Goal: Find contact information: Find contact information

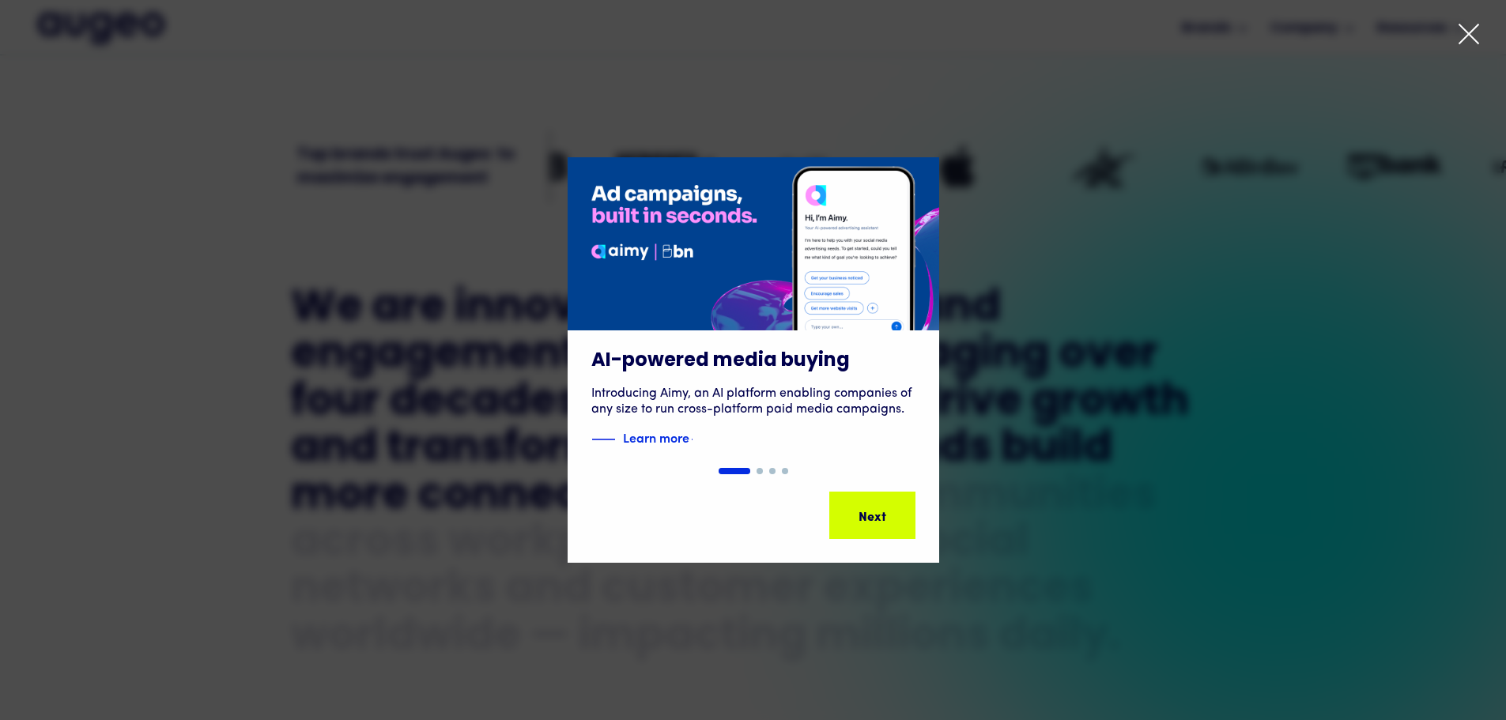
scroll to position [637, 0]
click at [1472, 40] on icon at bounding box center [1469, 34] width 24 height 24
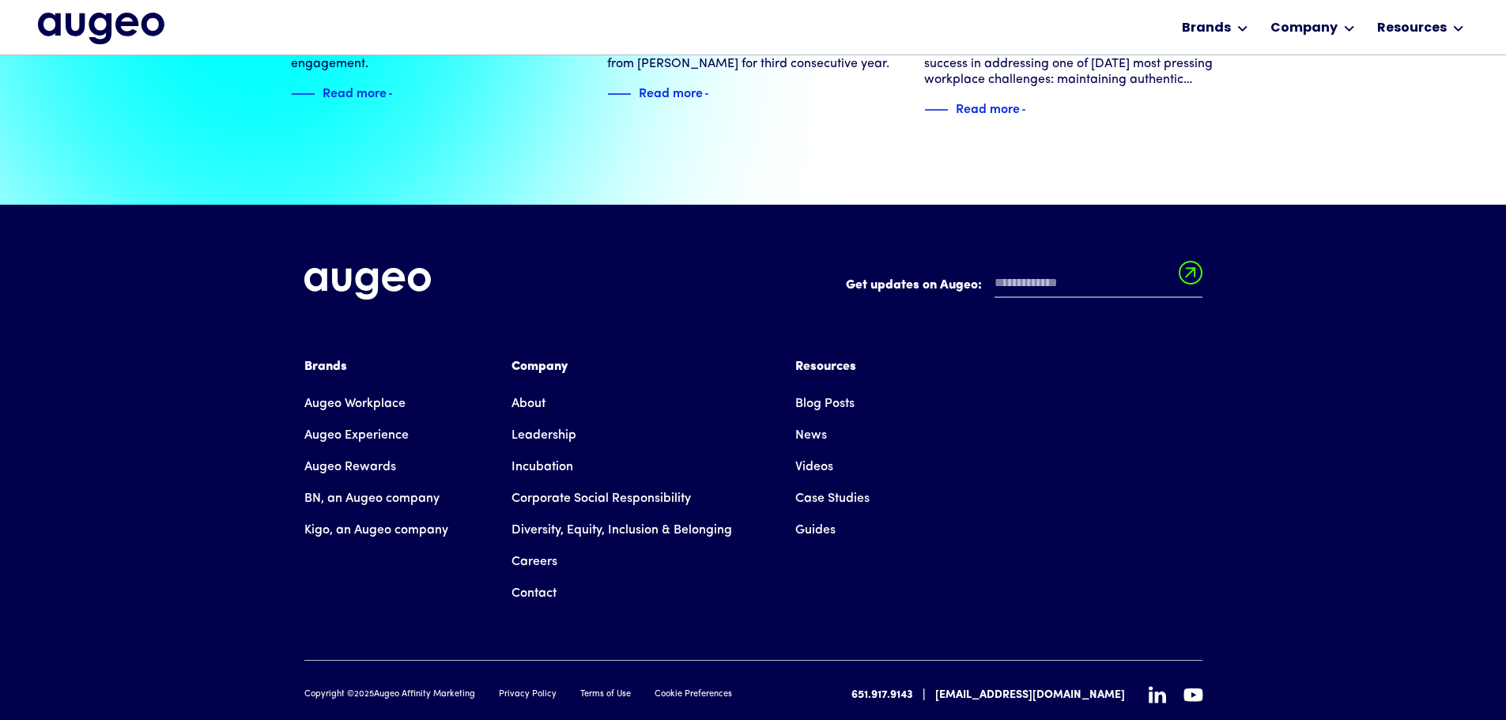
scroll to position [3620, 0]
click at [540, 577] on link "Contact" at bounding box center [534, 593] width 45 height 32
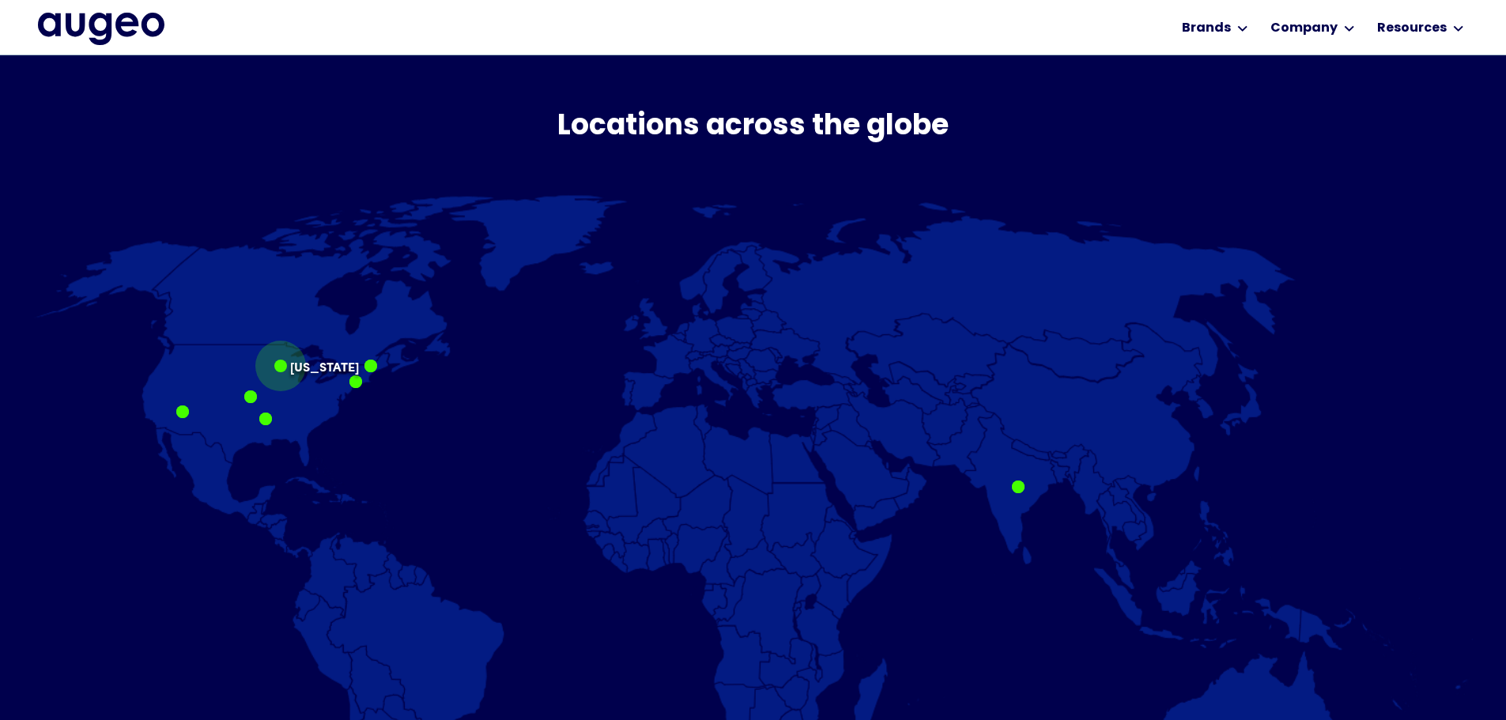
click at [278, 372] on div "[US_STATE]" at bounding box center [280, 366] width 13 height 13
click at [290, 372] on div at bounding box center [280, 364] width 51 height 51
click at [281, 363] on div at bounding box center [280, 364] width 13 height 13
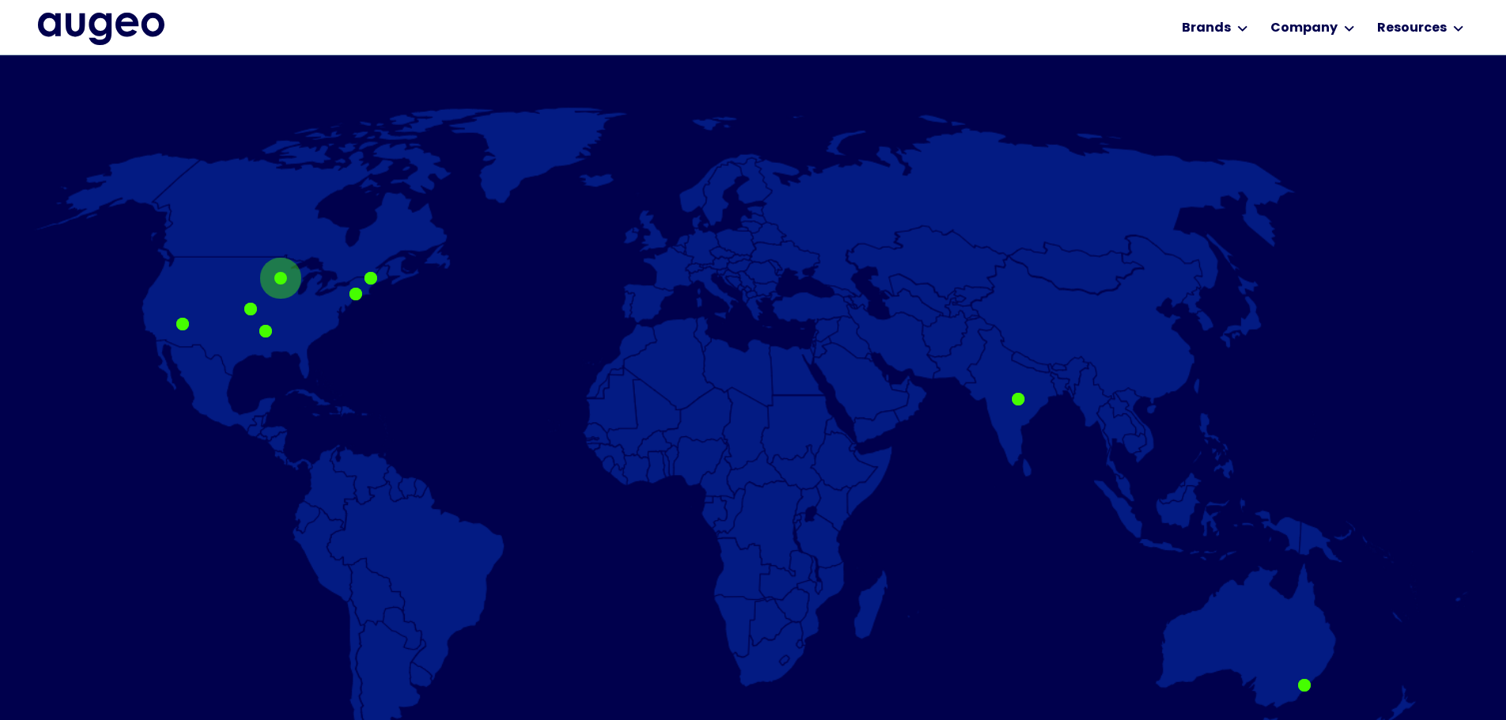
click at [280, 272] on div at bounding box center [280, 278] width 13 height 13
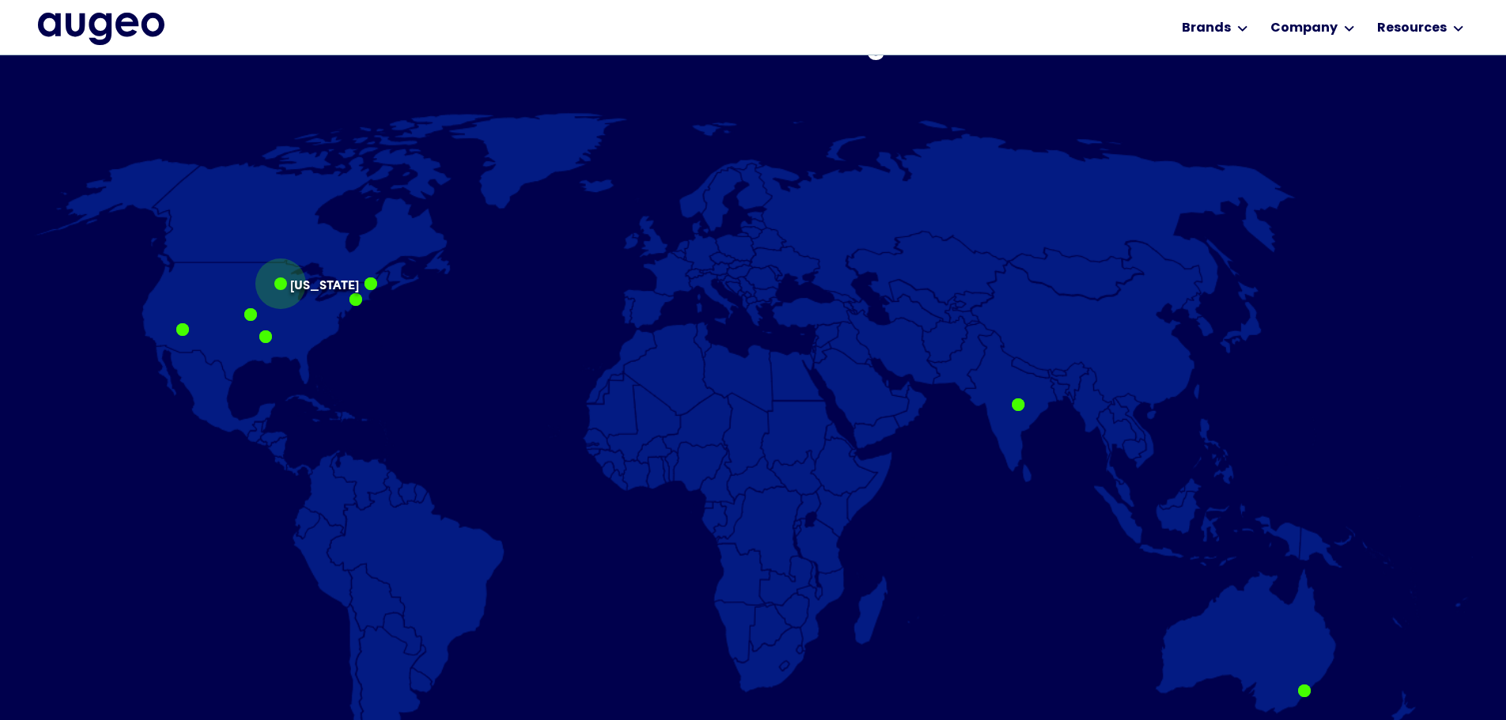
scroll to position [957, 0]
click at [293, 278] on p "[US_STATE]" at bounding box center [324, 278] width 69 height 0
click at [310, 278] on p "[US_STATE]" at bounding box center [324, 278] width 69 height 0
click at [274, 293] on div at bounding box center [280, 284] width 51 height 51
click at [274, 291] on div at bounding box center [280, 284] width 51 height 51
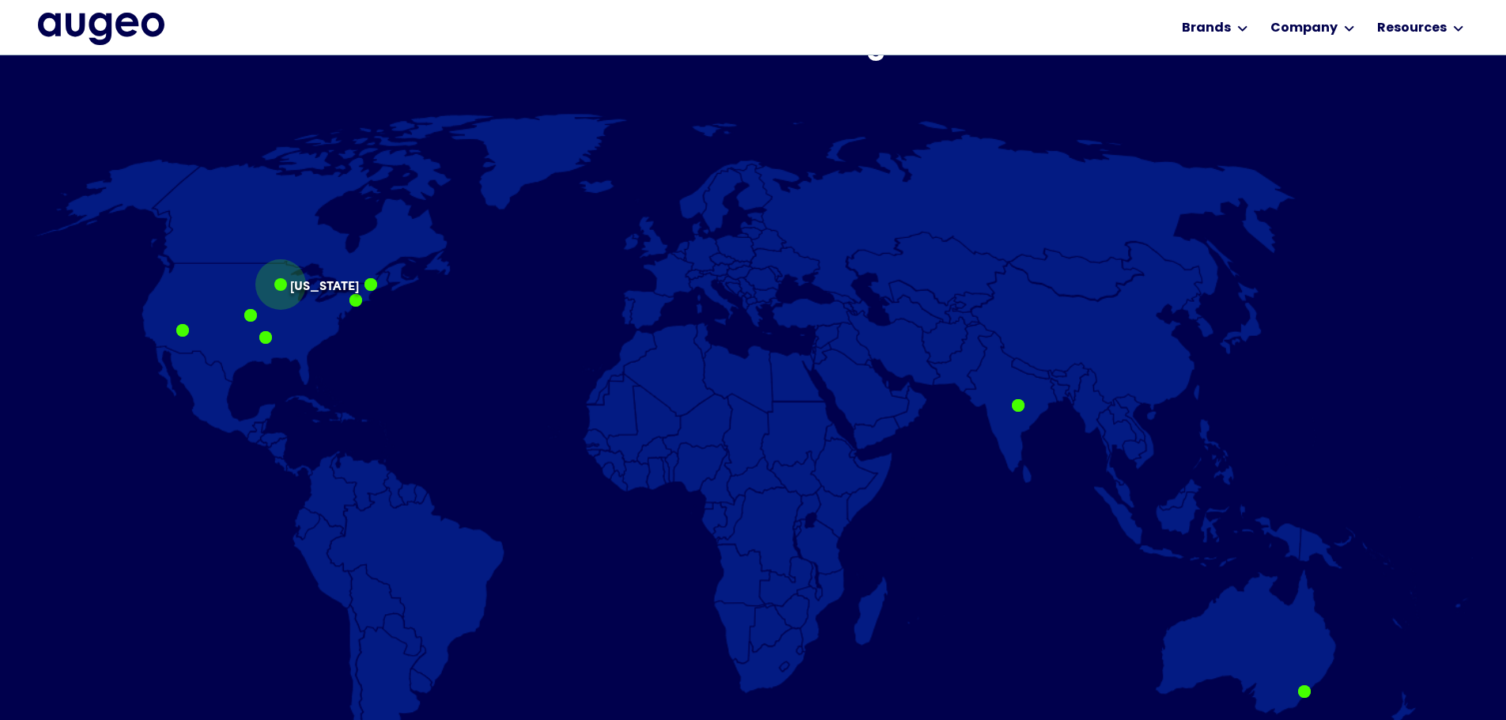
click at [274, 291] on div at bounding box center [280, 284] width 51 height 51
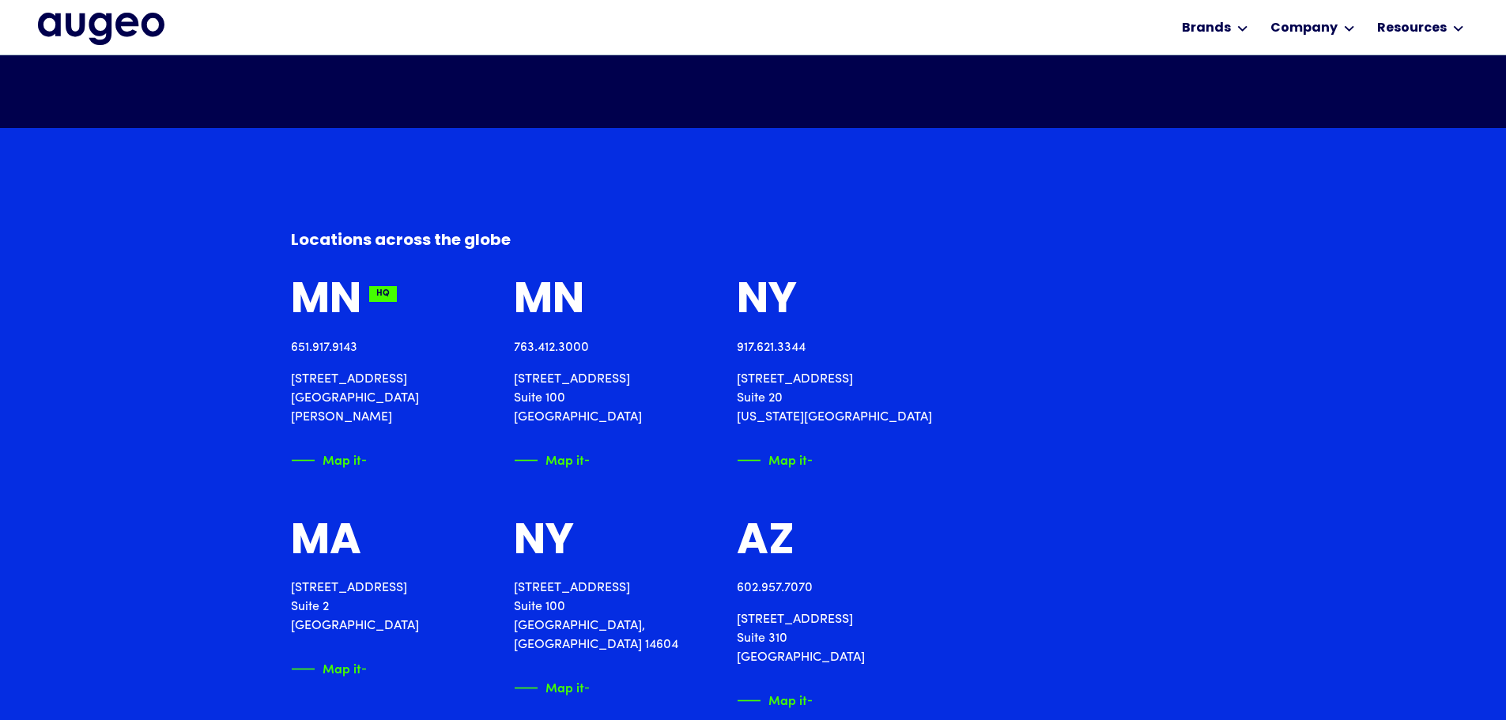
click at [301, 385] on p "[STREET_ADDRESS][PERSON_NAME]" at bounding box center [383, 398] width 185 height 57
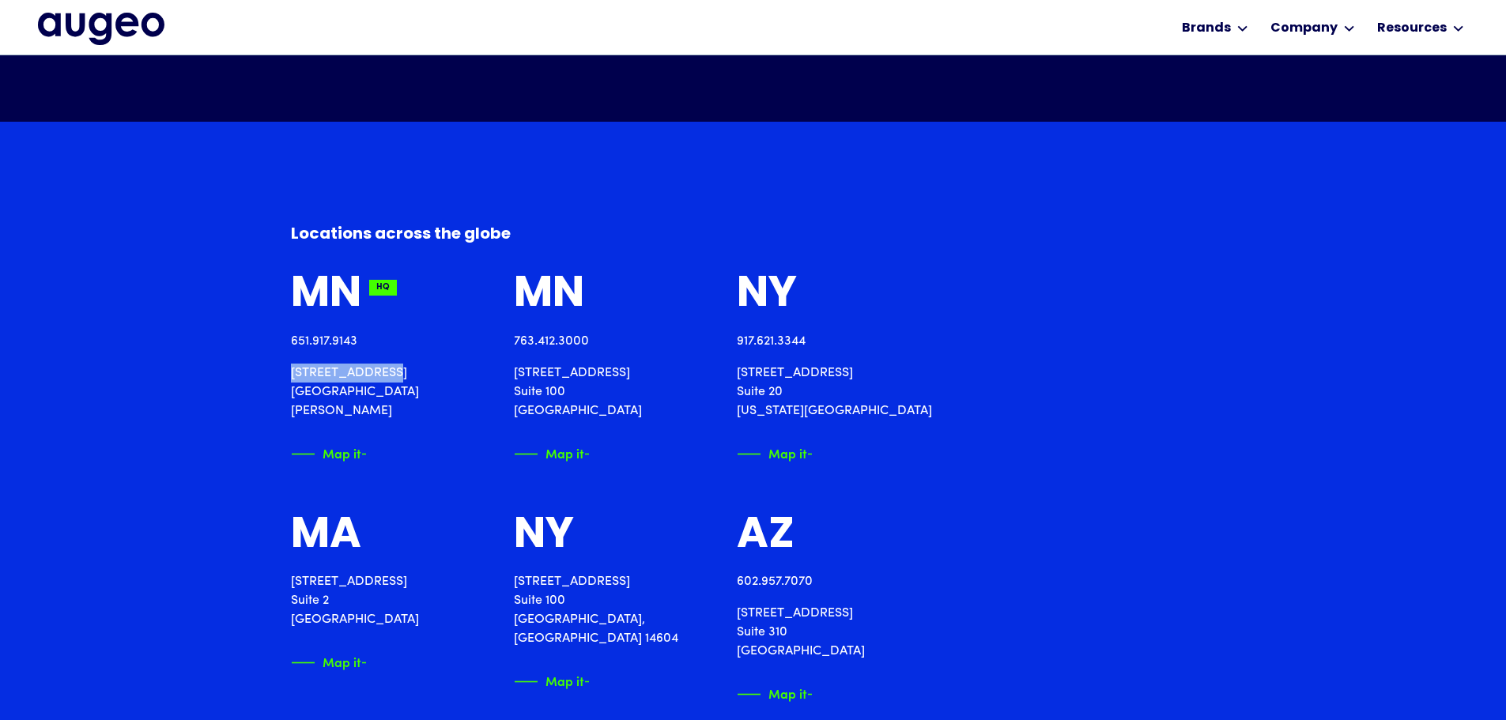
scroll to position [1754, 0]
drag, startPoint x: 285, startPoint y: 373, endPoint x: 377, endPoint y: 380, distance: 92.7
click at [377, 380] on div "Locations across the [GEOGRAPHIC_DATA] 651.917.9143 [STREET_ADDRESS][PERSON_NAM…" at bounding box center [753, 696] width 1506 height 1151
drag, startPoint x: 407, startPoint y: 389, endPoint x: 277, endPoint y: 371, distance: 131.7
click at [277, 371] on div "Locations across the [GEOGRAPHIC_DATA] 651.917.9143 [STREET_ADDRESS][PERSON_NAM…" at bounding box center [753, 696] width 1506 height 1151
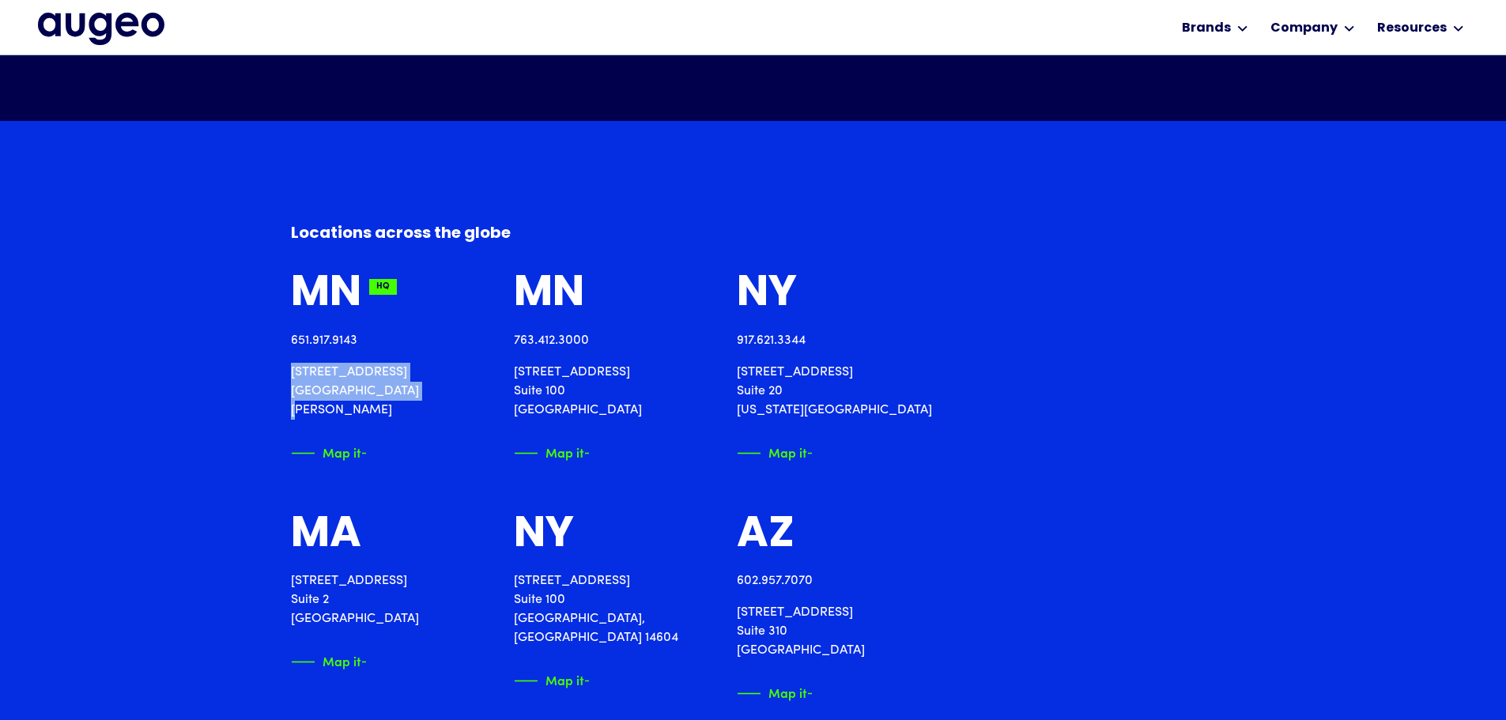
copy p "[STREET_ADDRESS][PERSON_NAME]"
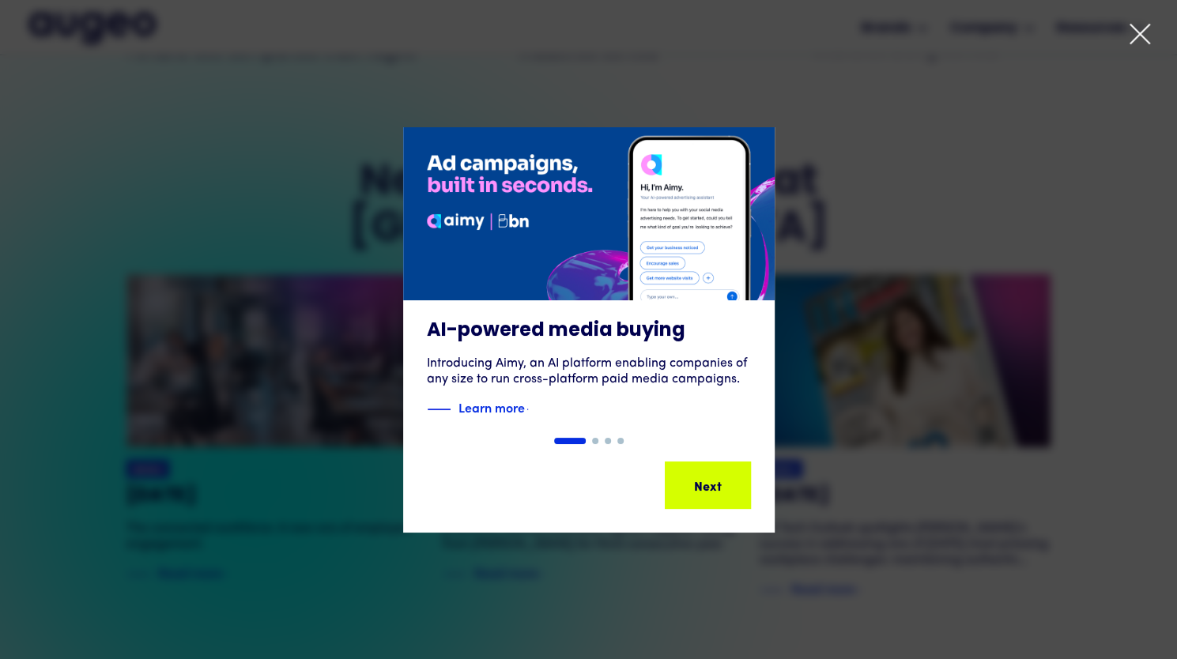
click at [1143, 31] on icon at bounding box center [1140, 34] width 19 height 19
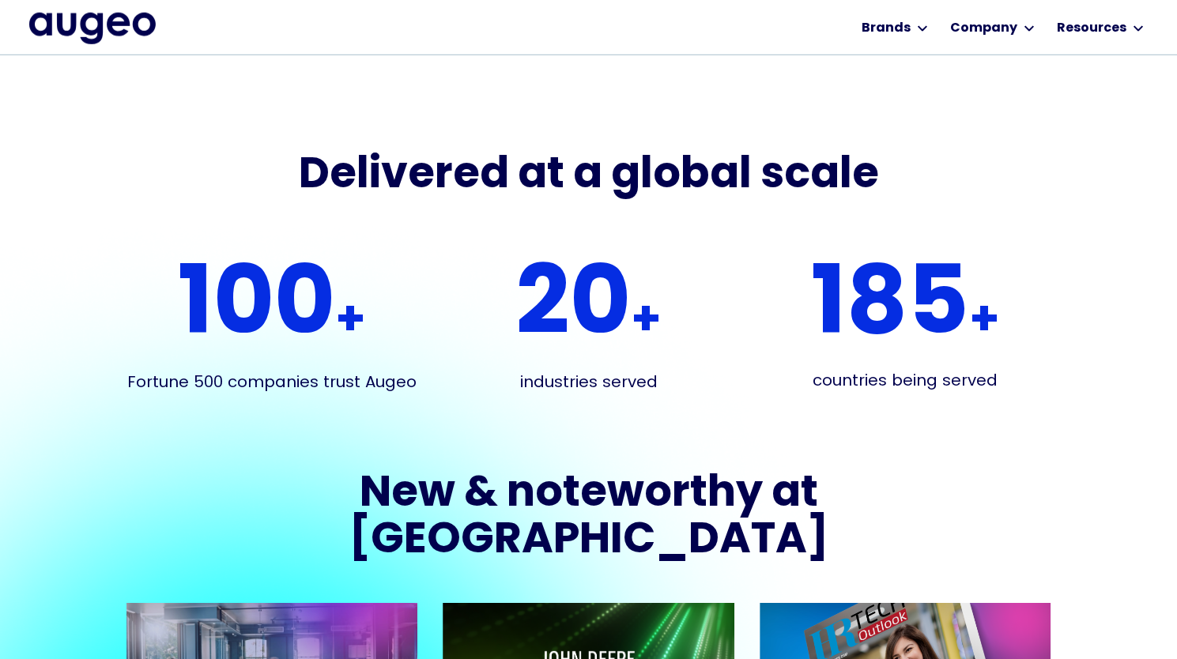
scroll to position [2710, 0]
